Goal: Task Accomplishment & Management: Use online tool/utility

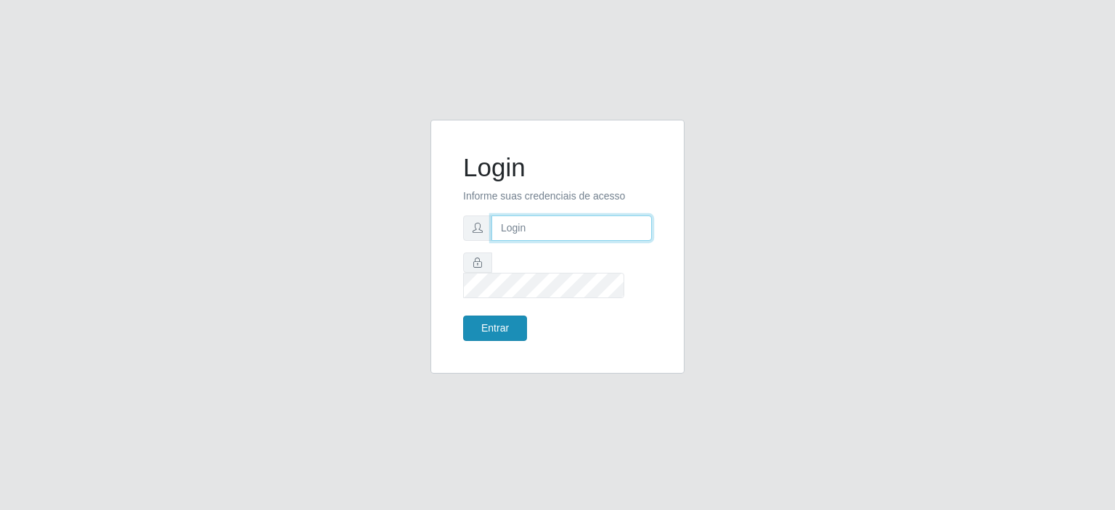
type input "[EMAIL_ADDRESS][DOMAIN_NAME]"
click at [489, 324] on button "Entrar" at bounding box center [495, 328] width 64 height 25
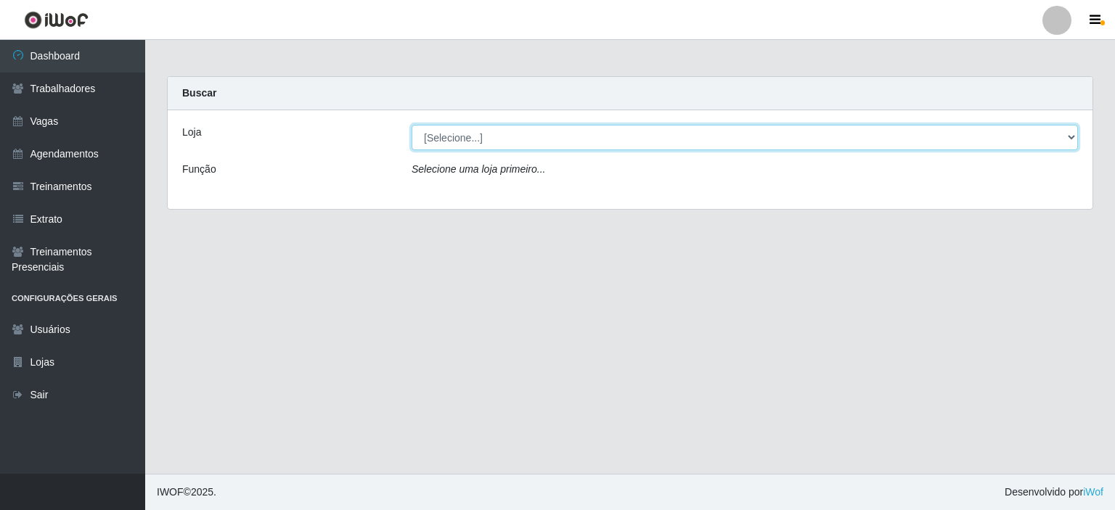
click at [468, 143] on select "[Selecione...] Preço Bom Supermercado" at bounding box center [745, 137] width 666 height 25
select select "387"
click at [412, 125] on select "[Selecione...] Preço Bom Supermercado" at bounding box center [745, 137] width 666 height 25
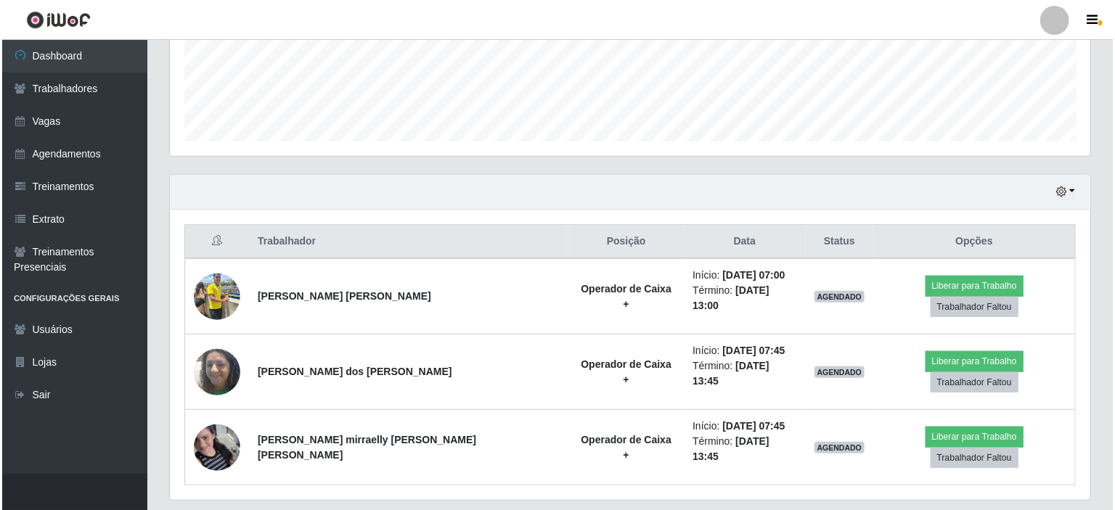
scroll to position [386, 0]
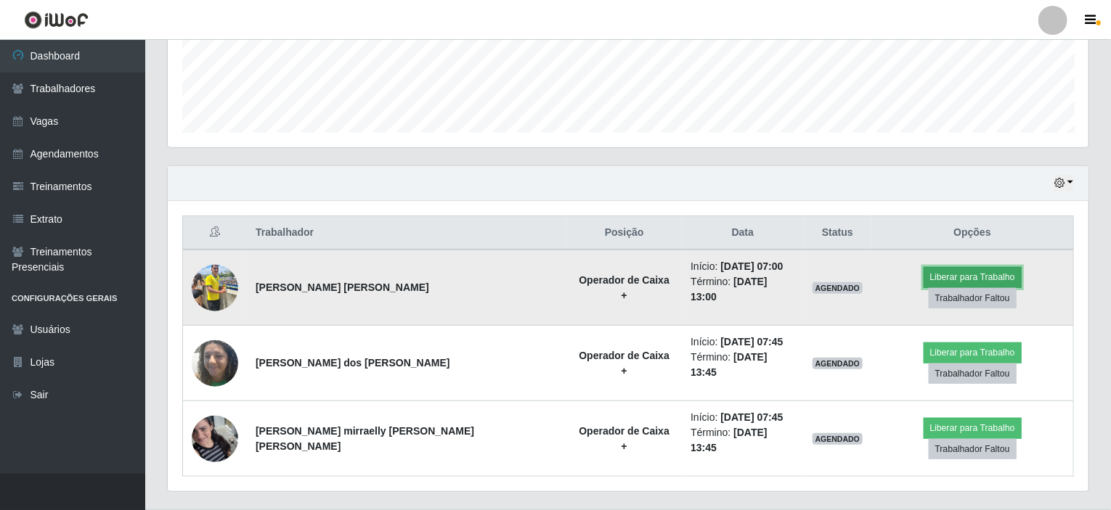
click at [923, 278] on button "Liberar para Trabalho" at bounding box center [972, 277] width 98 height 20
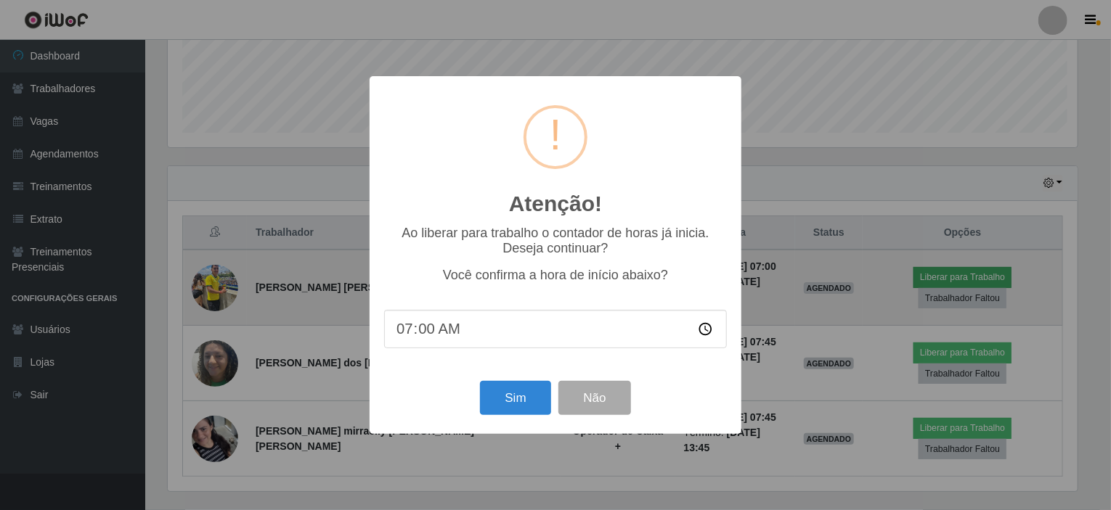
scroll to position [301, 915]
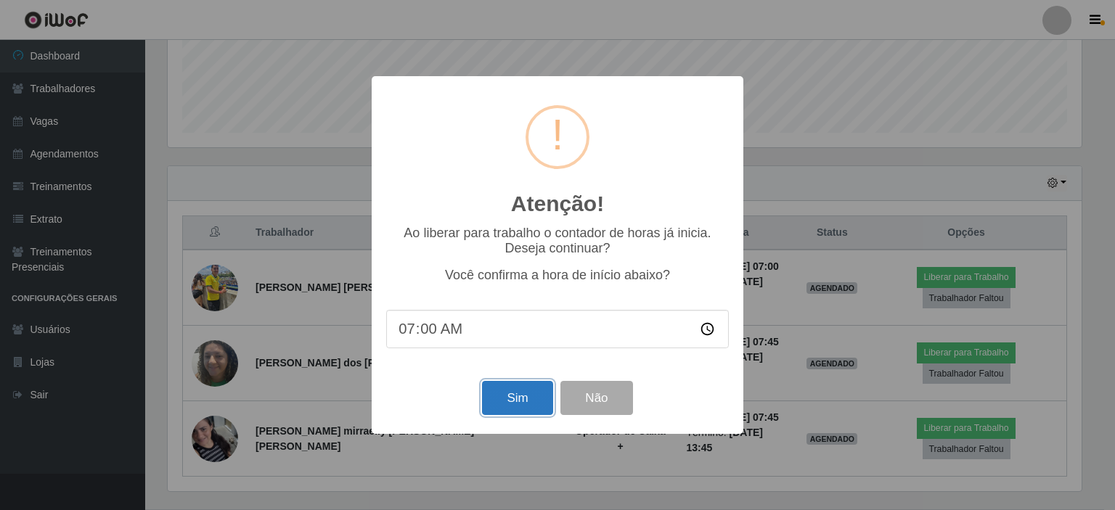
click at [526, 394] on button "Sim" at bounding box center [517, 398] width 70 height 34
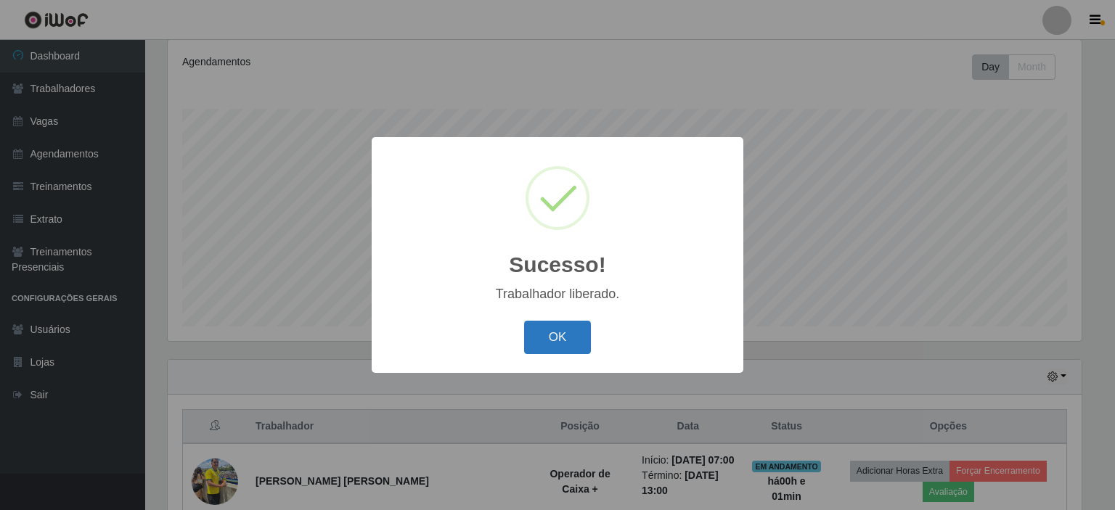
click at [557, 334] on button "OK" at bounding box center [558, 338] width 68 height 34
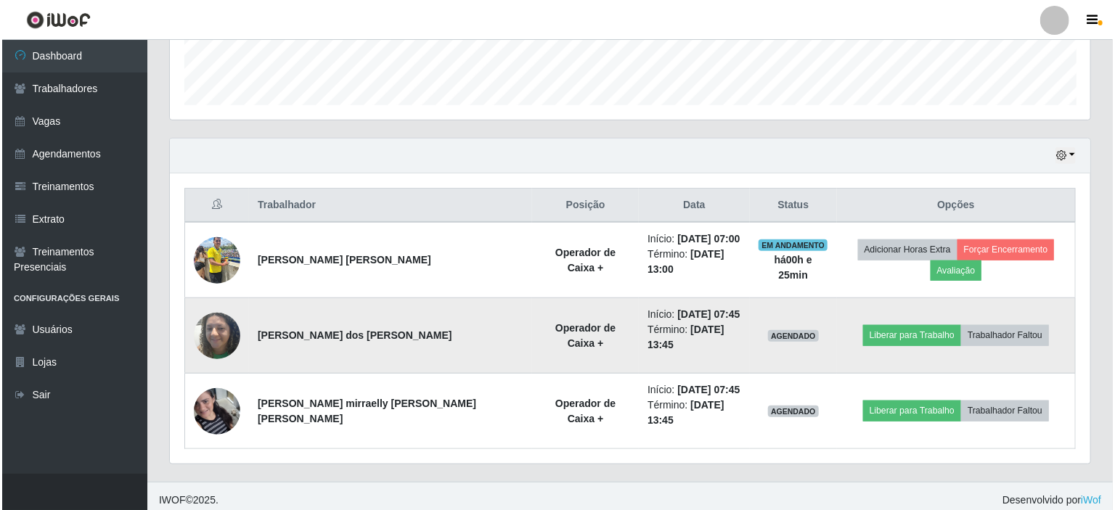
scroll to position [301, 920]
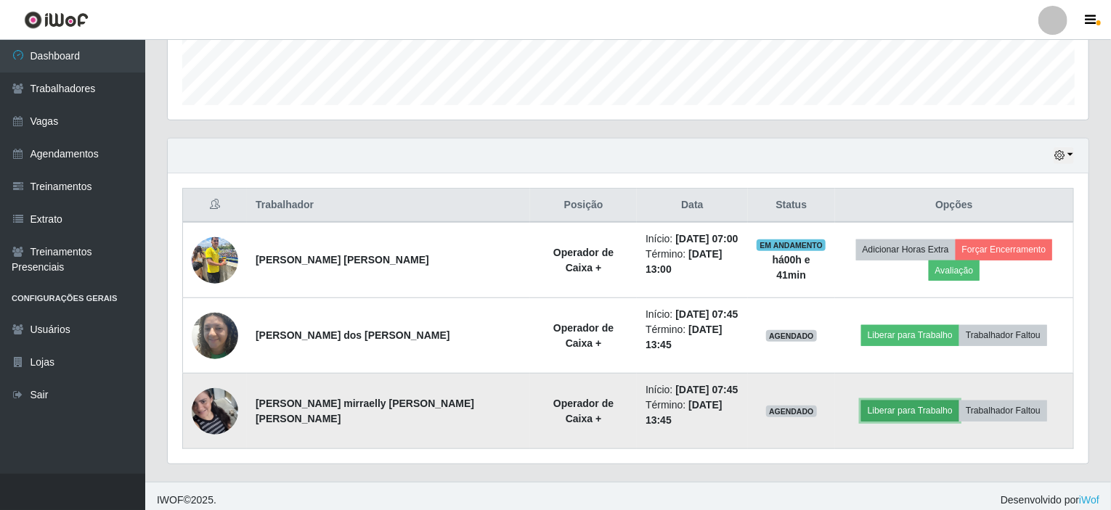
click at [903, 406] on button "Liberar para Trabalho" at bounding box center [910, 411] width 98 height 20
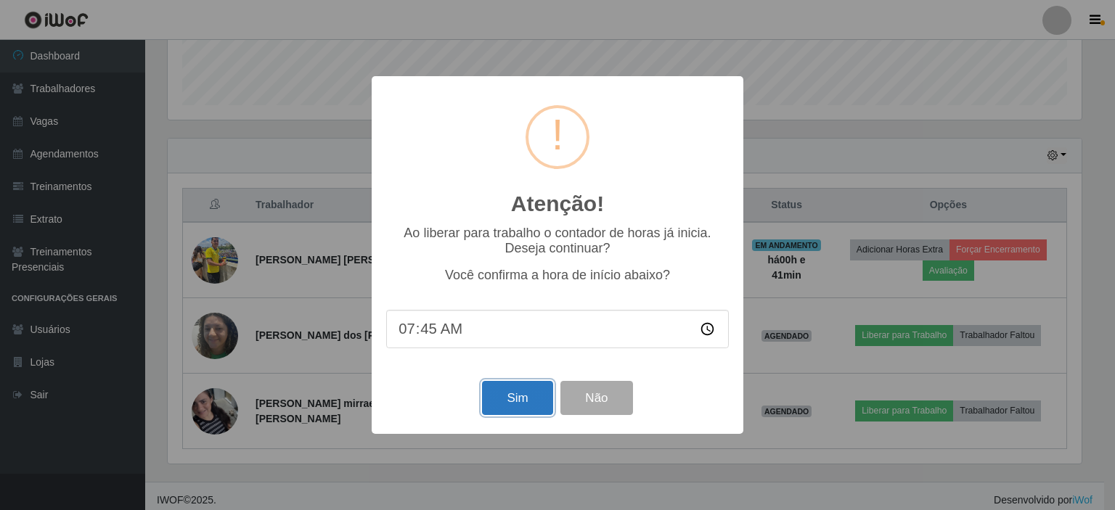
click at [506, 406] on button "Sim" at bounding box center [517, 398] width 70 height 34
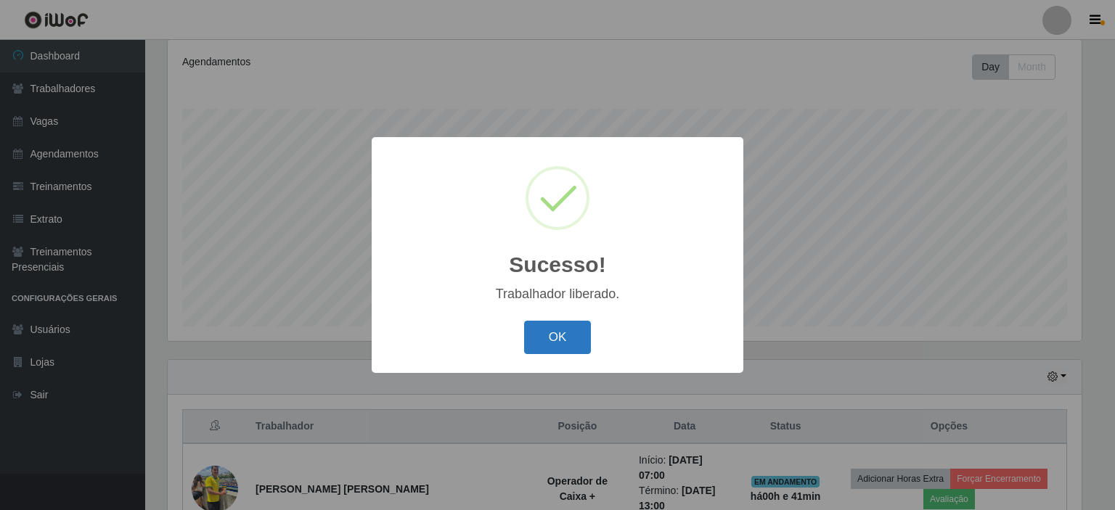
click at [566, 340] on button "OK" at bounding box center [558, 338] width 68 height 34
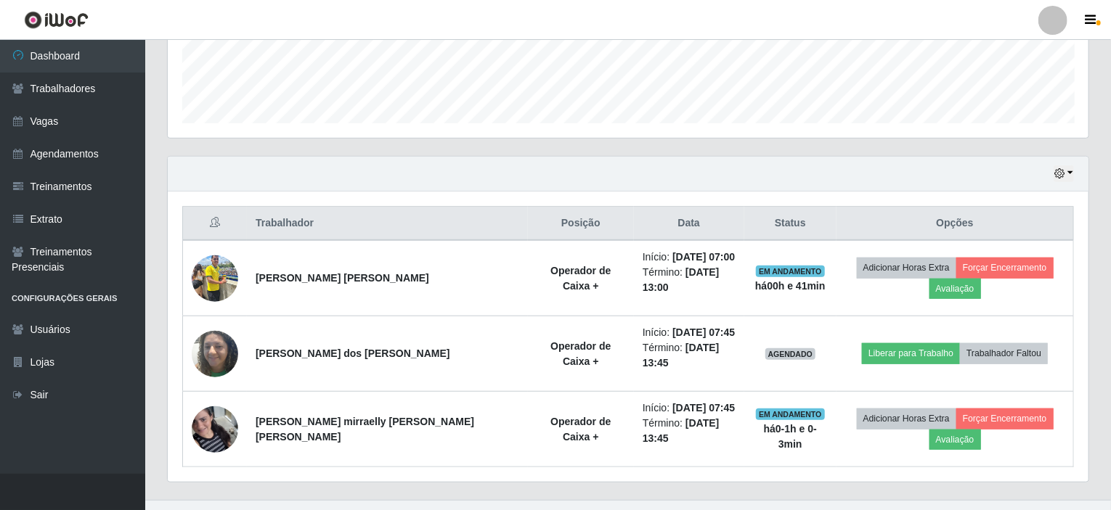
scroll to position [419, 0]
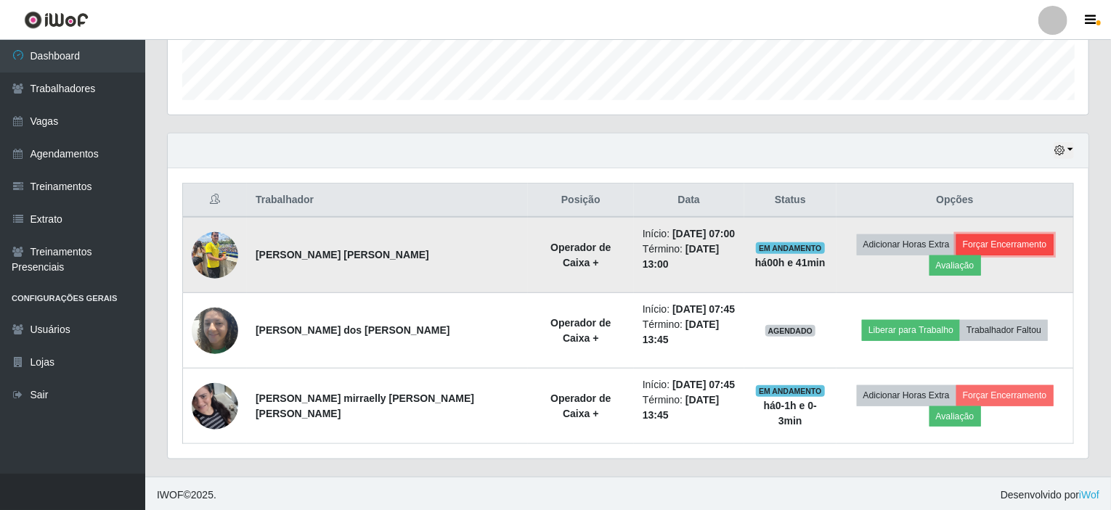
click at [999, 244] on button "Forçar Encerramento" at bounding box center [1004, 244] width 97 height 20
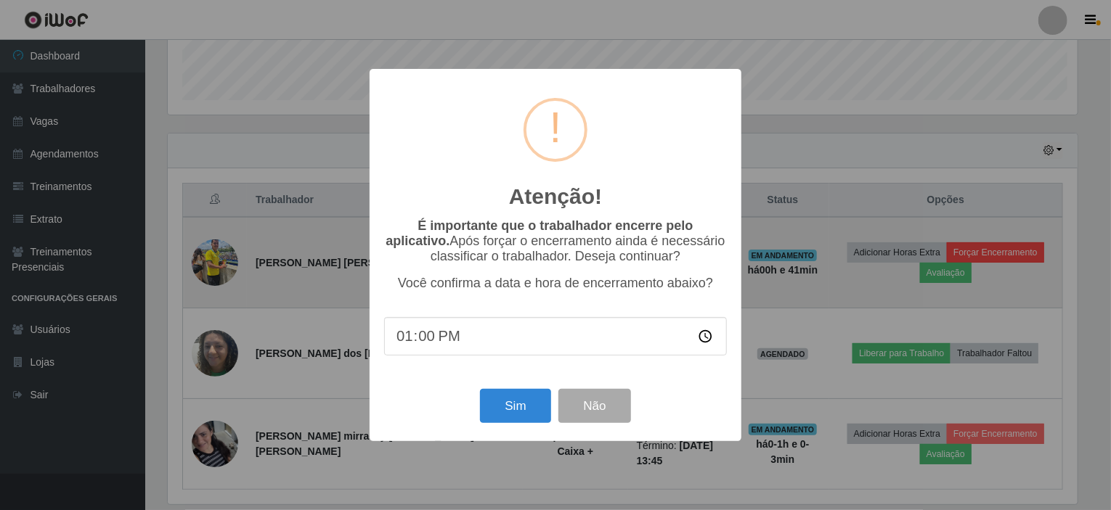
scroll to position [301, 915]
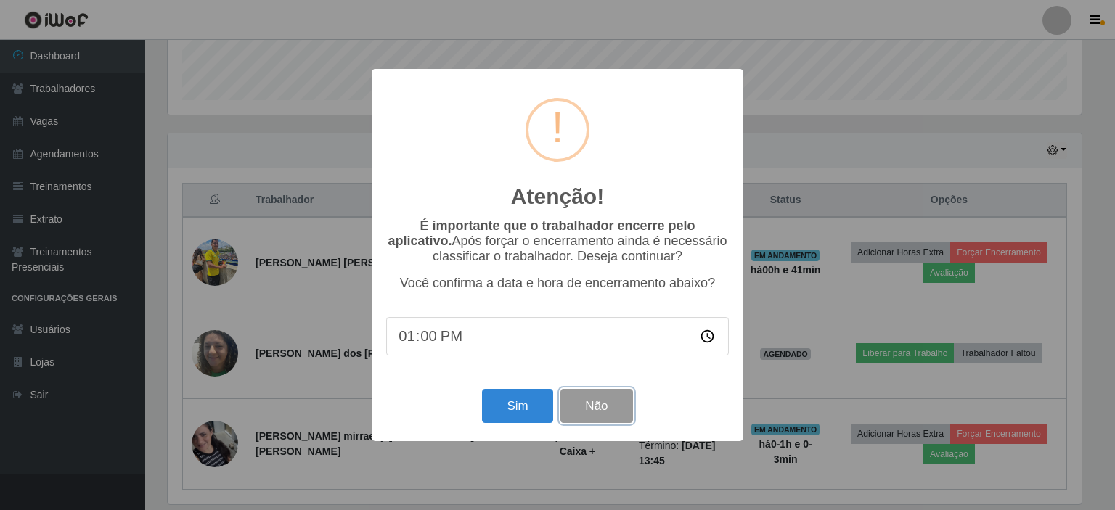
click at [598, 412] on button "Não" at bounding box center [596, 406] width 72 height 34
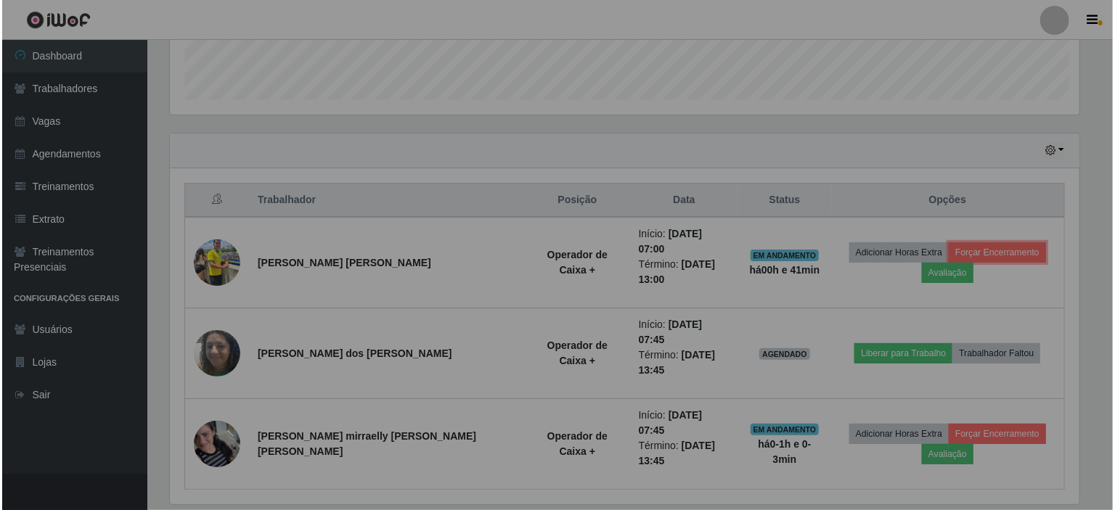
scroll to position [301, 920]
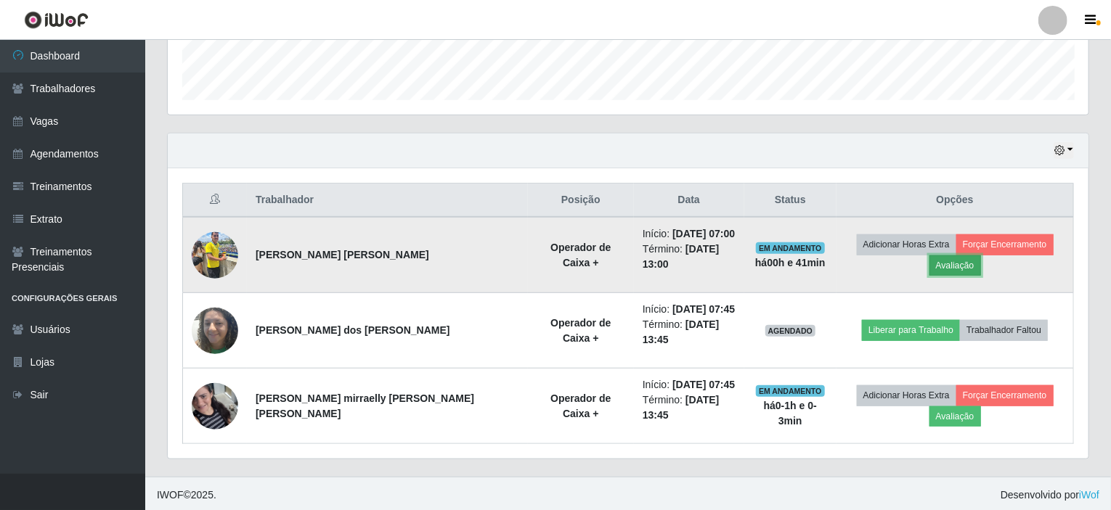
click at [955, 266] on button "Avaliação" at bounding box center [955, 266] width 52 height 20
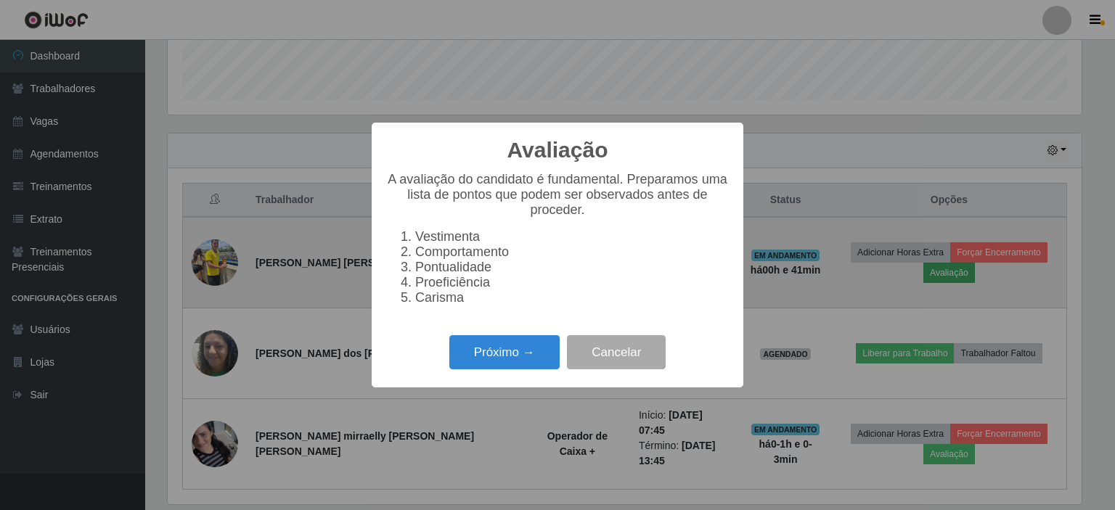
scroll to position [301, 915]
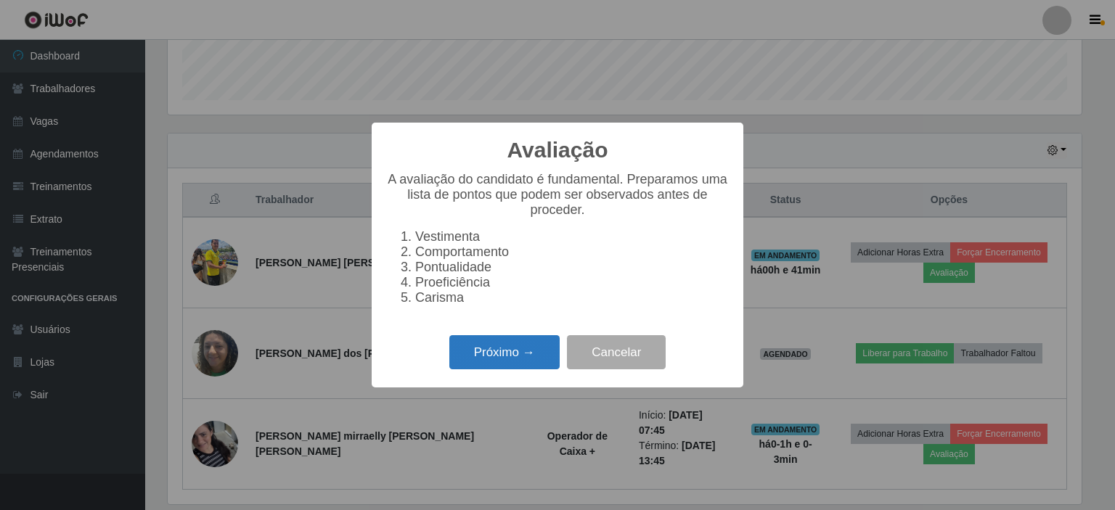
click at [504, 353] on button "Próximo →" at bounding box center [504, 352] width 110 height 34
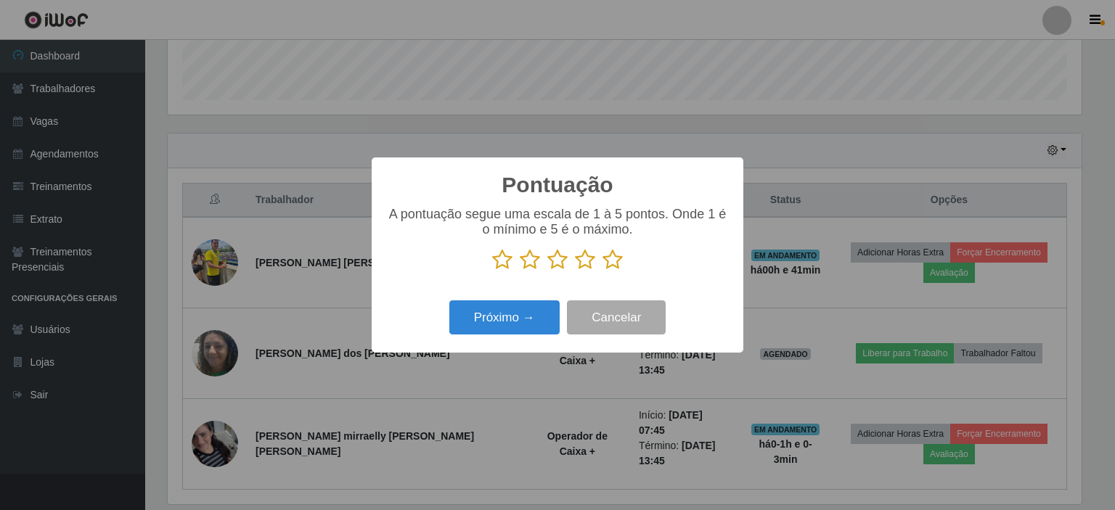
scroll to position [725591, 724978]
click at [614, 254] on icon at bounding box center [612, 260] width 20 height 22
click at [602, 271] on input "radio" at bounding box center [602, 271] width 0 height 0
click at [508, 319] on button "Próximo →" at bounding box center [504, 318] width 110 height 34
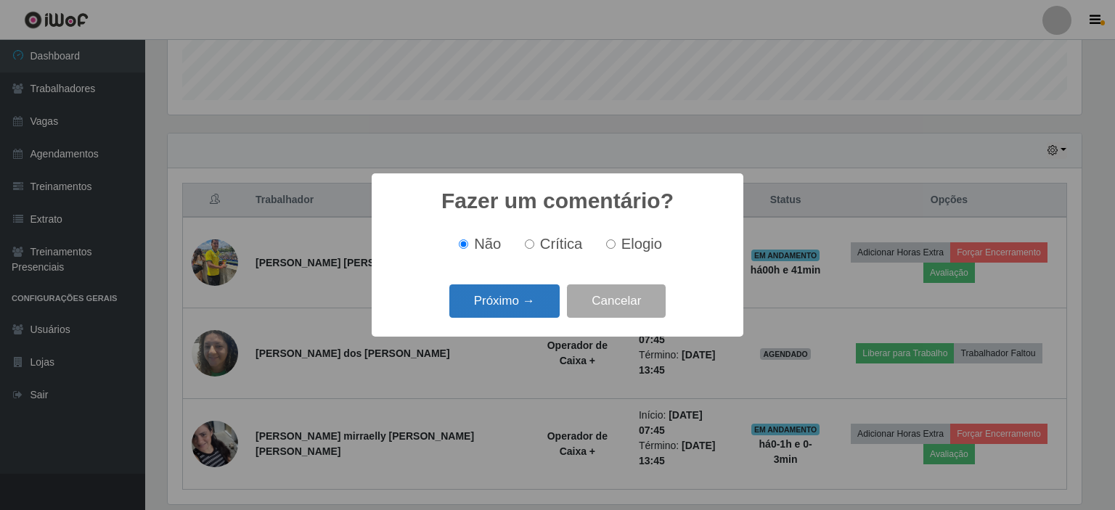
click at [508, 306] on button "Próximo →" at bounding box center [504, 302] width 110 height 34
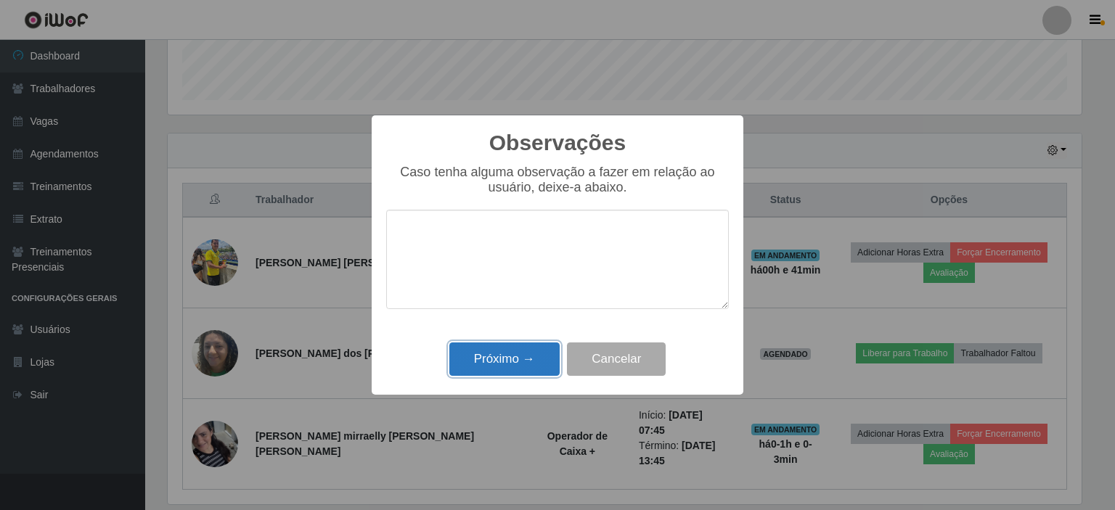
click at [502, 354] on button "Próximo →" at bounding box center [504, 360] width 110 height 34
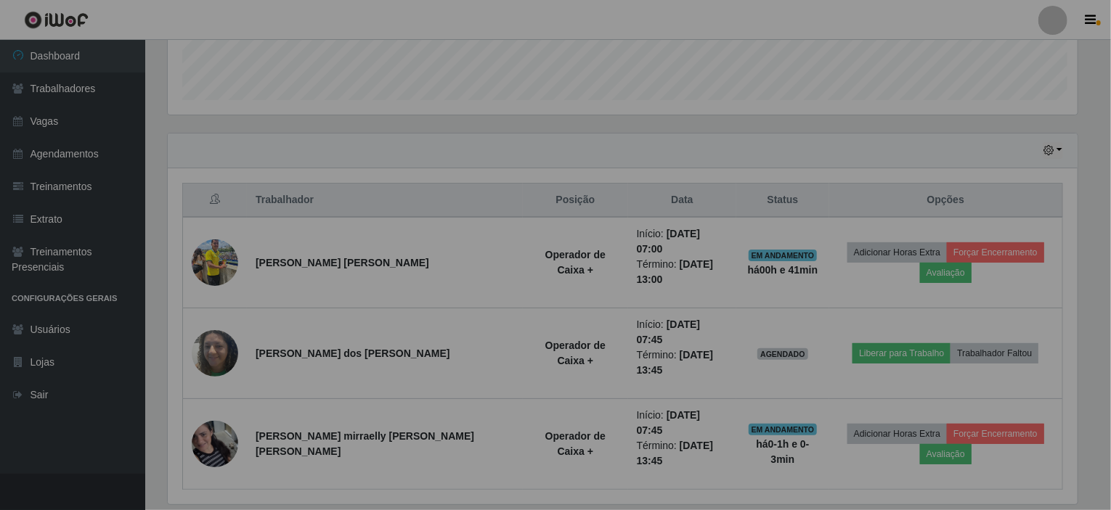
scroll to position [301, 920]
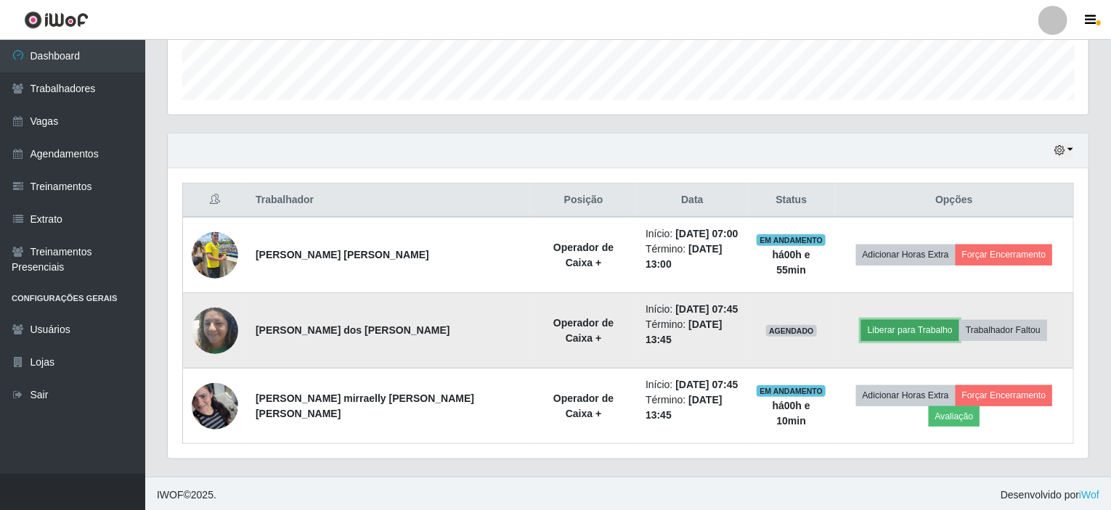
click at [897, 331] on button "Liberar para Trabalho" at bounding box center [910, 330] width 98 height 20
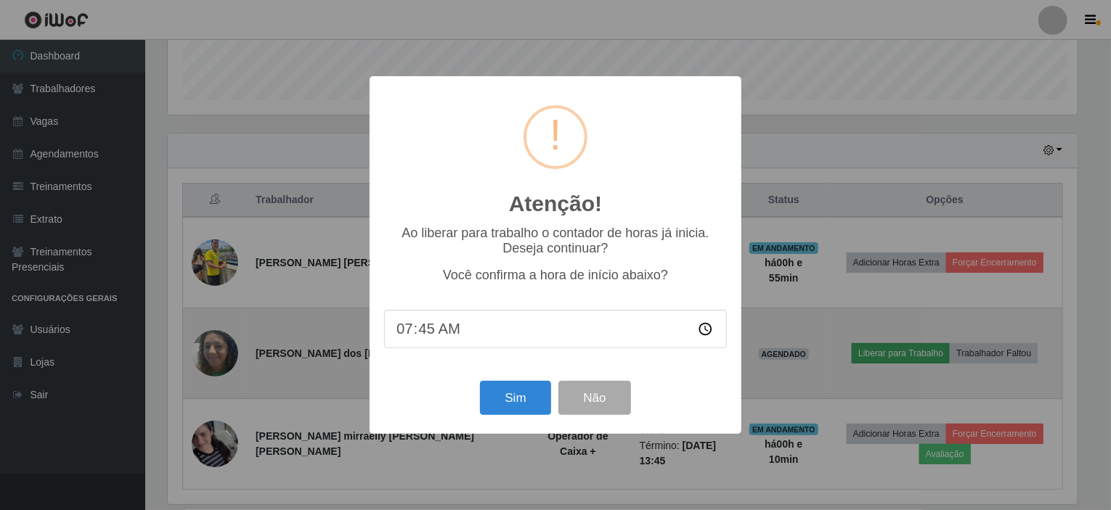
scroll to position [301, 915]
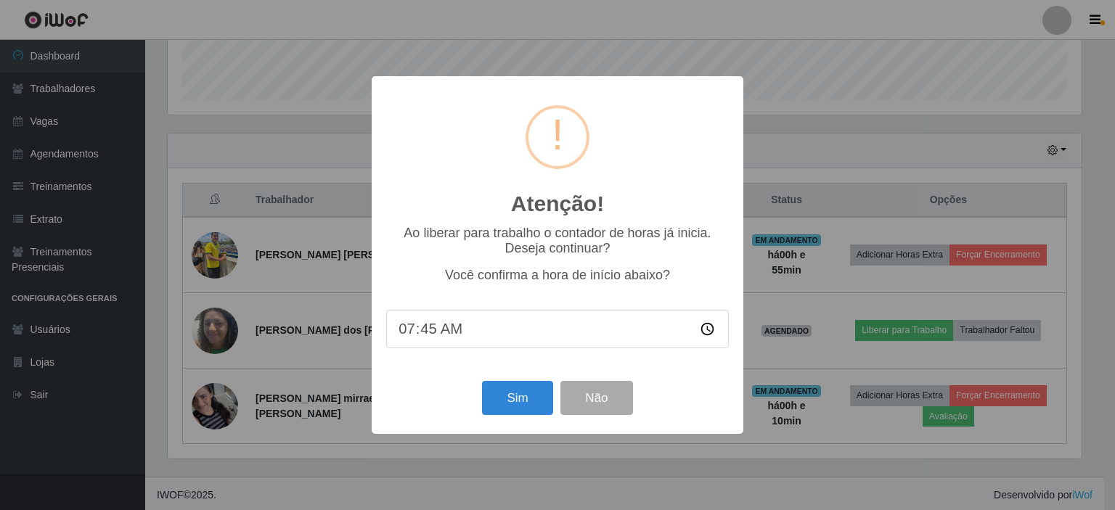
click at [431, 339] on input "07:45" at bounding box center [557, 329] width 343 height 38
type input "07:55"
click at [514, 406] on button "Sim" at bounding box center [517, 398] width 70 height 34
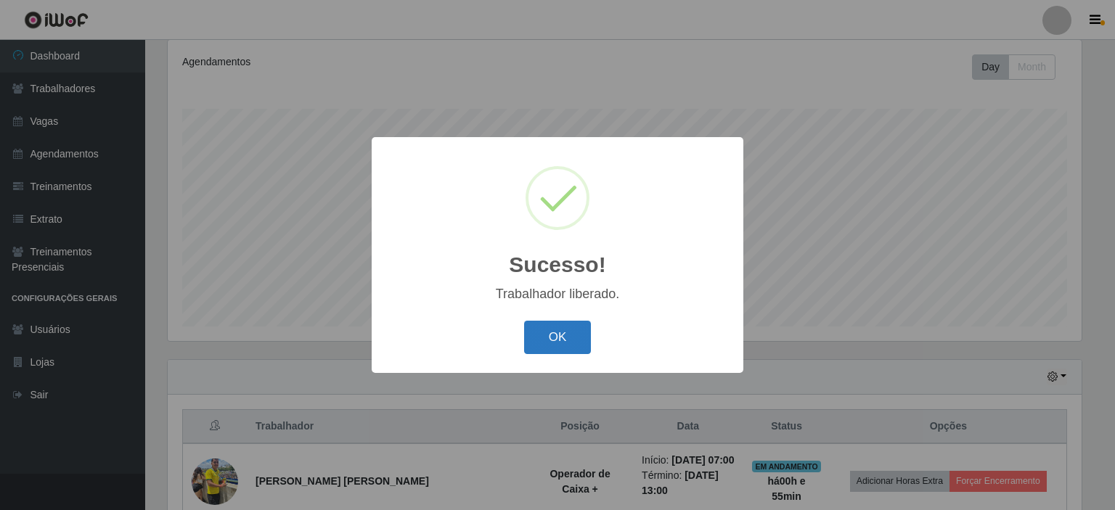
click at [551, 340] on button "OK" at bounding box center [558, 338] width 68 height 34
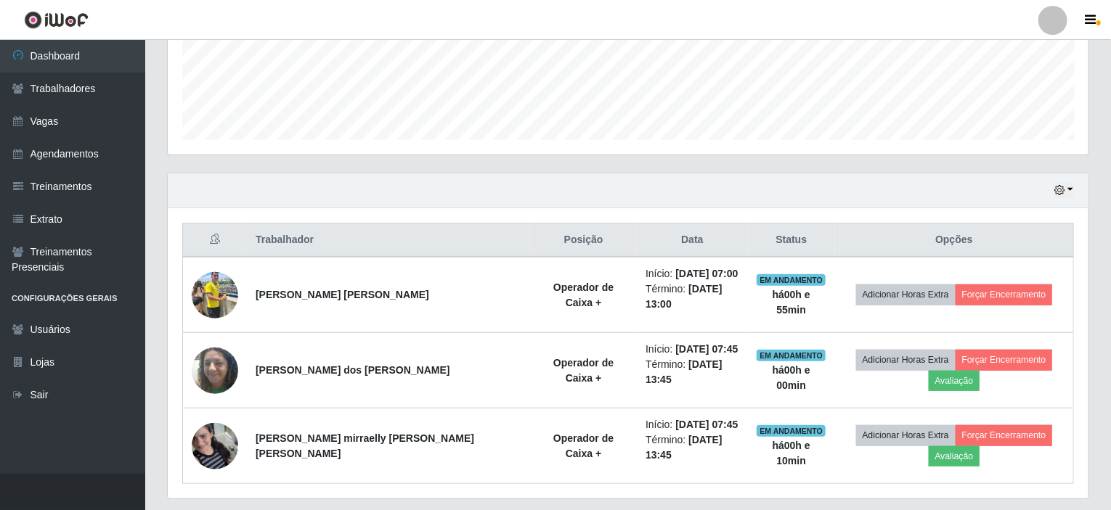
scroll to position [419, 0]
